Goal: Find specific page/section: Find specific page/section

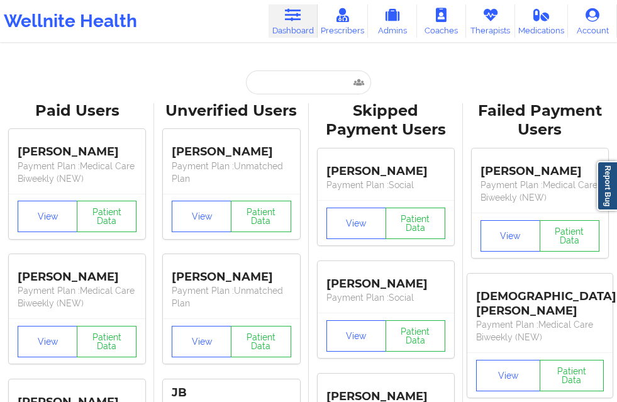
click at [279, 78] on input "text" at bounding box center [308, 82] width 125 height 24
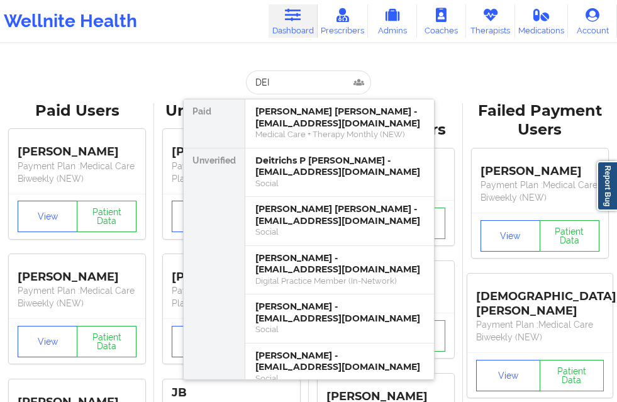
type input "DEIT"
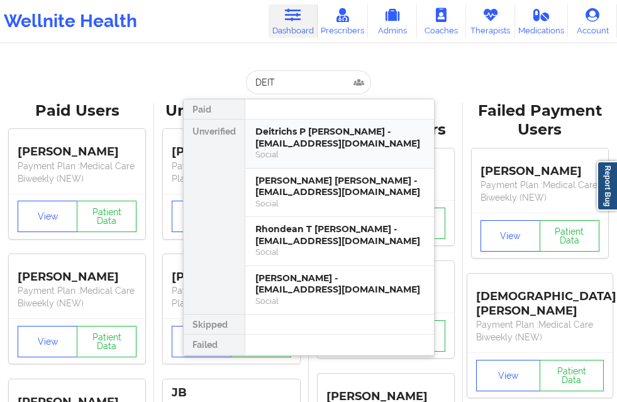
click at [279, 149] on div "Deitrichs P [PERSON_NAME] - [EMAIL_ADDRESS][DOMAIN_NAME]" at bounding box center [339, 137] width 169 height 23
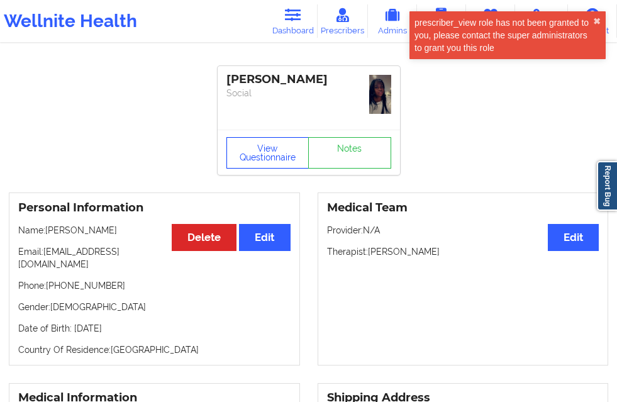
click at [272, 137] on button "View Questionnaire" at bounding box center [267, 152] width 83 height 31
click at [598, 21] on button "✖︎" at bounding box center [597, 21] width 8 height 10
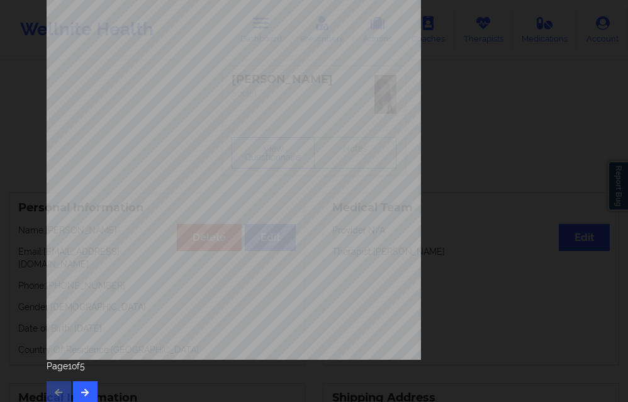
scroll to position [198, 0]
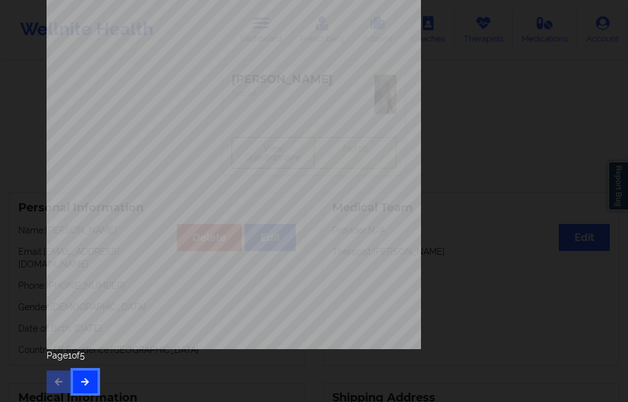
click at [80, 375] on button "button" at bounding box center [85, 382] width 25 height 23
click at [91, 376] on button "button" at bounding box center [85, 382] width 25 height 23
click at [84, 371] on button "button" at bounding box center [85, 382] width 25 height 23
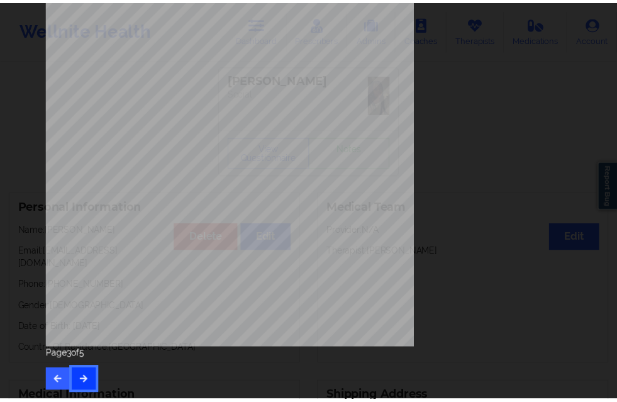
scroll to position [0, 0]
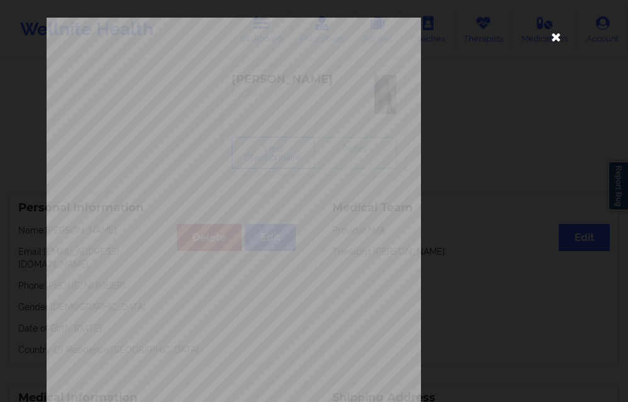
click at [559, 33] on icon at bounding box center [556, 36] width 20 height 20
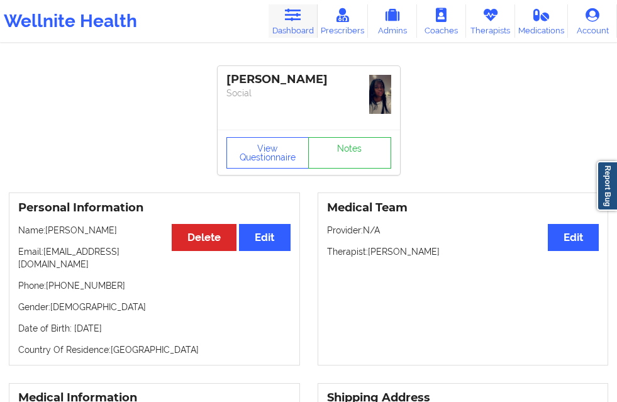
click at [269, 31] on link "Dashboard" at bounding box center [293, 20] width 49 height 33
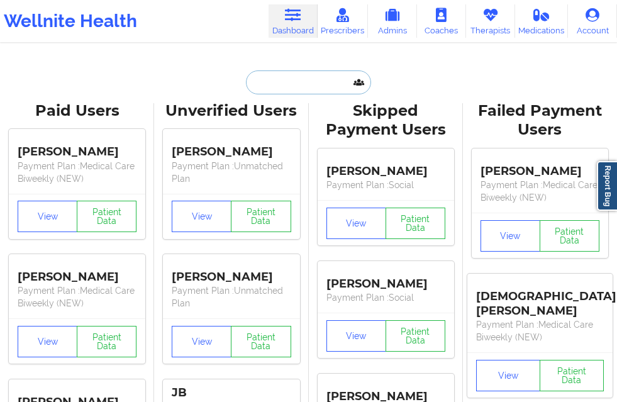
click at [293, 92] on input "text" at bounding box center [308, 82] width 125 height 24
click at [286, 75] on input "text" at bounding box center [308, 82] width 125 height 24
paste input "Deitrichs"
type input "Deitrichs"
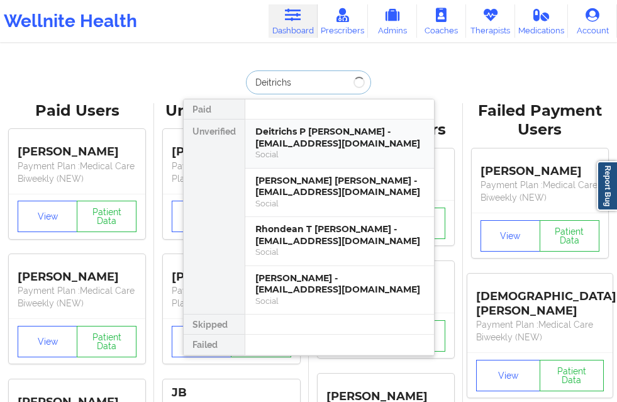
click at [279, 138] on div "Deitrichs P [PERSON_NAME] - [EMAIL_ADDRESS][DOMAIN_NAME]" at bounding box center [339, 137] width 169 height 23
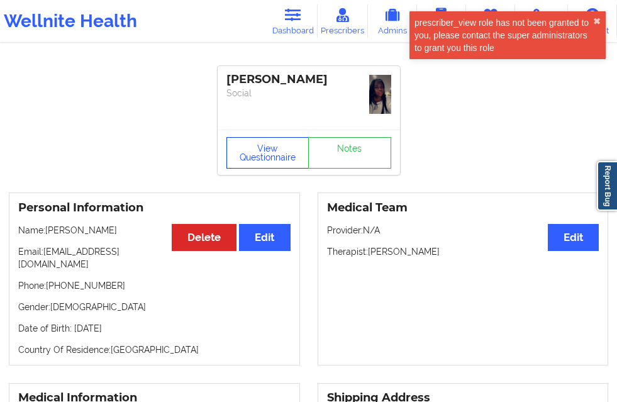
click at [275, 149] on button "View Questionnaire" at bounding box center [267, 152] width 83 height 31
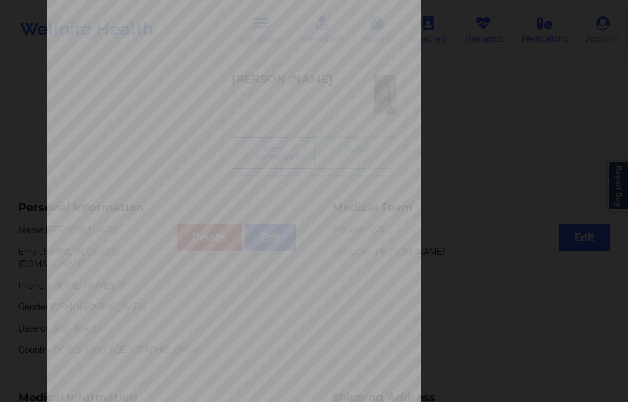
scroll to position [198, 0]
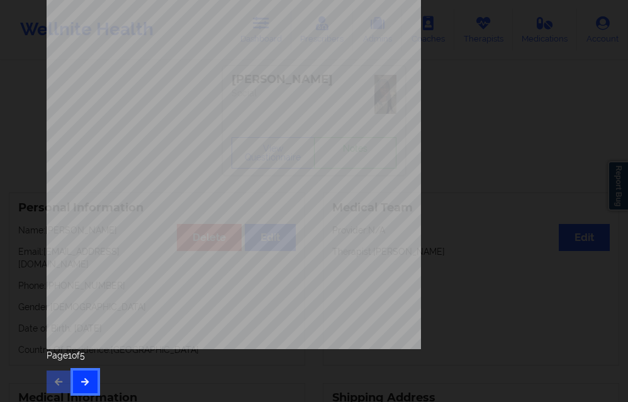
click at [86, 386] on button "button" at bounding box center [85, 382] width 25 height 23
click at [88, 377] on button "button" at bounding box center [85, 382] width 25 height 23
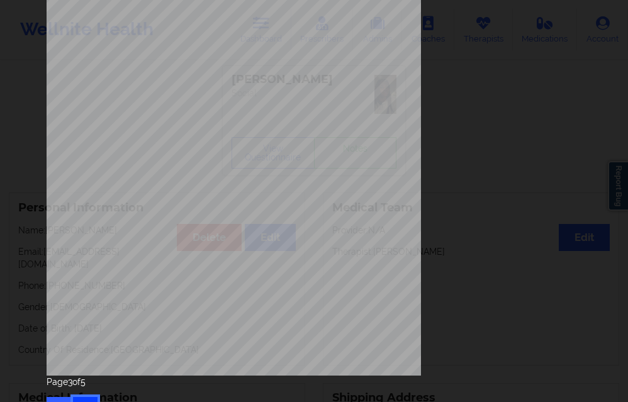
scroll to position [189, 0]
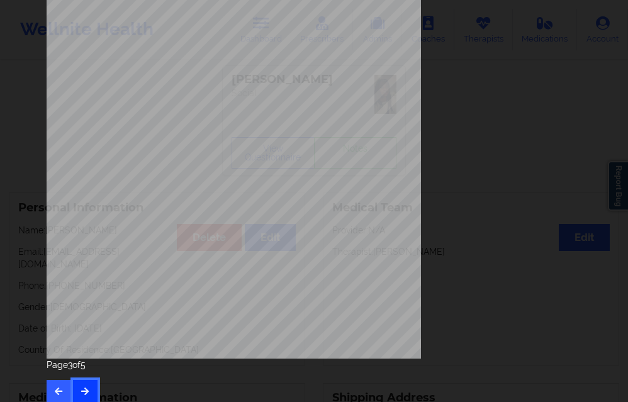
click at [81, 396] on button "button" at bounding box center [85, 391] width 25 height 23
click at [84, 390] on icon "button" at bounding box center [85, 391] width 11 height 8
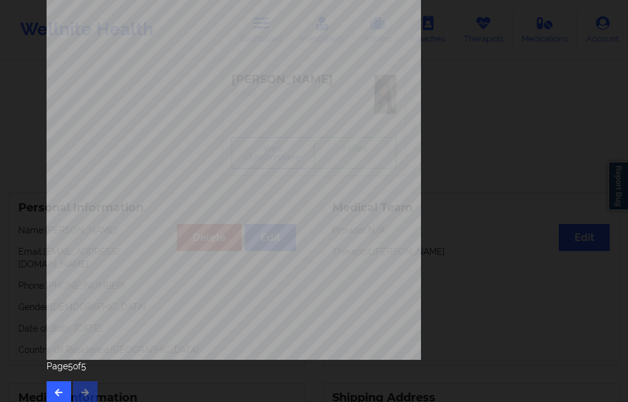
scroll to position [198, 0]
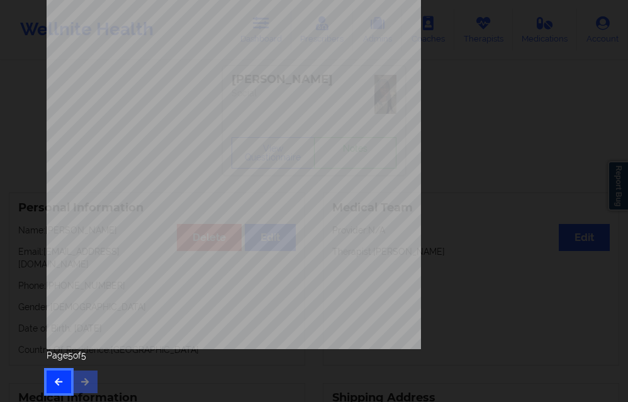
click at [53, 372] on button "button" at bounding box center [59, 382] width 25 height 23
click at [60, 379] on icon "button" at bounding box center [58, 381] width 11 height 8
click at [59, 388] on button "button" at bounding box center [59, 382] width 25 height 23
click at [86, 375] on button "button" at bounding box center [85, 382] width 25 height 23
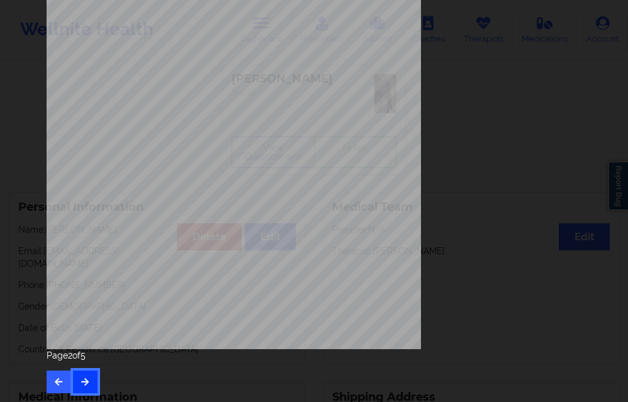
click at [86, 375] on button "button" at bounding box center [85, 382] width 25 height 23
click at [88, 373] on button "button" at bounding box center [85, 382] width 25 height 23
click at [83, 378] on icon "button" at bounding box center [85, 381] width 11 height 8
click at [59, 382] on icon "button" at bounding box center [58, 381] width 11 height 8
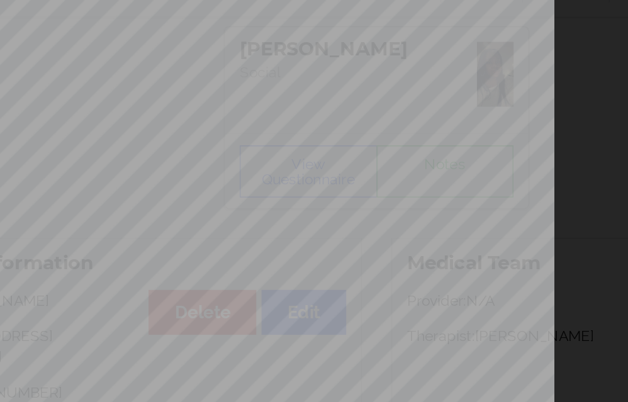
scroll to position [0, 0]
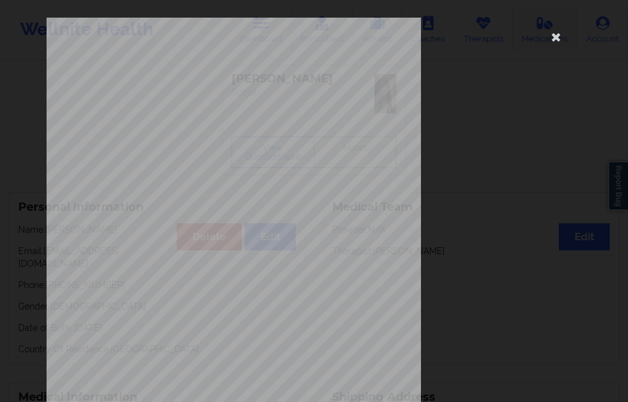
drag, startPoint x: 557, startPoint y: 32, endPoint x: 550, endPoint y: 37, distance: 8.6
click at [557, 32] on icon at bounding box center [556, 36] width 20 height 20
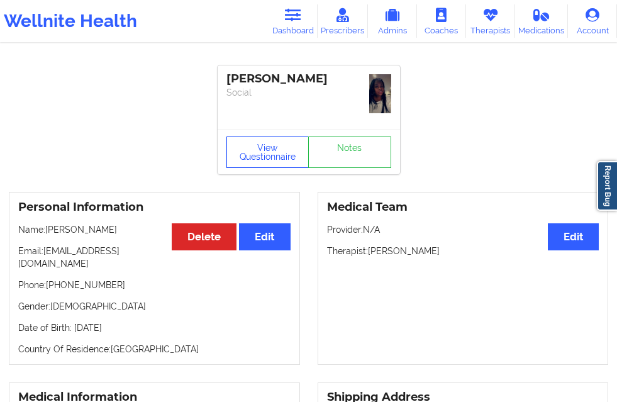
click at [264, 150] on button "View Questionnaire" at bounding box center [267, 152] width 83 height 31
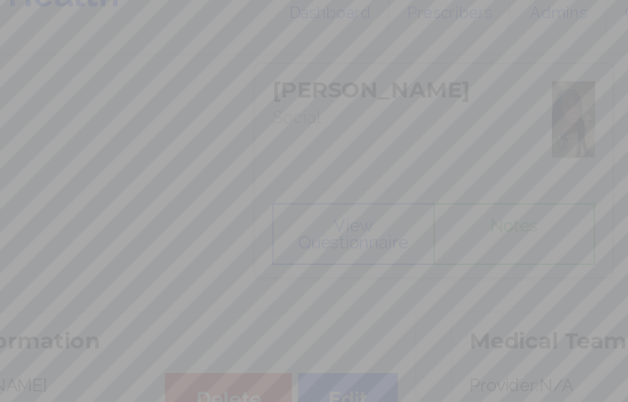
scroll to position [160, 0]
